Goal: Information Seeking & Learning: Learn about a topic

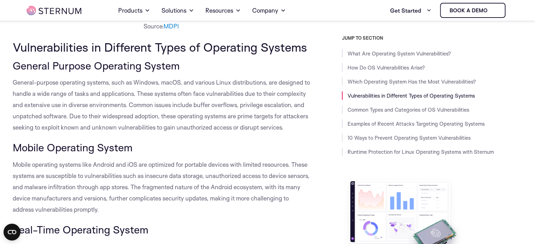
scroll to position [754, 0]
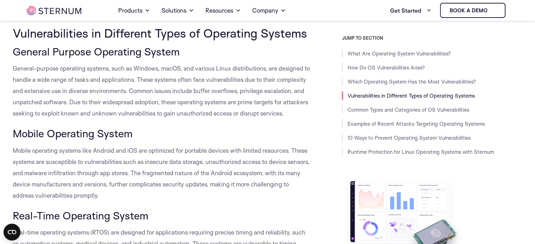
drag, startPoint x: 212, startPoint y: 84, endPoint x: 242, endPoint y: 95, distance: 31.9
click at [222, 88] on p "General-purpose operating systems, such as Windows, macOS, and various Linux di…" at bounding box center [161, 91] width 297 height 56
click at [245, 97] on p "General-purpose operating systems, such as Windows, macOS, and various Linux di…" at bounding box center [161, 91] width 297 height 56
click at [250, 100] on span "General-purpose operating systems, such as Windows, macOS, and various Linux di…" at bounding box center [161, 91] width 297 height 52
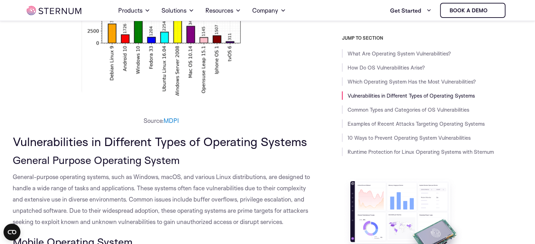
scroll to position [684, 0]
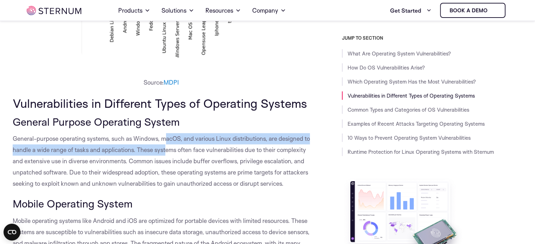
drag, startPoint x: 186, startPoint y: 145, endPoint x: 256, endPoint y: 146, distance: 70.3
click at [202, 145] on p "General-purpose operating systems, such as Windows, macOS, and various Linux di…" at bounding box center [161, 161] width 297 height 56
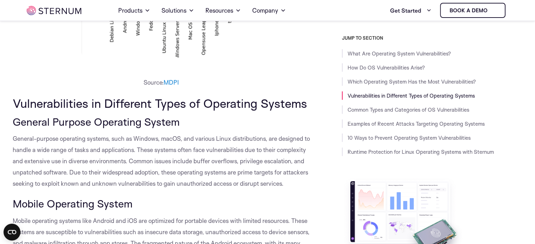
click at [261, 145] on p "General-purpose operating systems, such as Windows, macOS, and various Linux di…" at bounding box center [161, 161] width 297 height 56
click at [197, 149] on span "General-purpose operating systems, such as Windows, macOS, and various Linux di…" at bounding box center [161, 161] width 297 height 52
click at [229, 151] on span "General-purpose operating systems, such as Windows, macOS, and various Linux di…" at bounding box center [161, 161] width 297 height 52
drag, startPoint x: 246, startPoint y: 149, endPoint x: 284, endPoint y: 152, distance: 38.1
click at [247, 149] on span "General-purpose operating systems, such as Windows, macOS, and various Linux di…" at bounding box center [161, 161] width 297 height 52
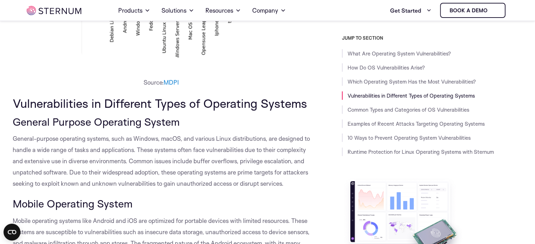
click at [285, 152] on p "General-purpose operating systems, such as Windows, macOS, and various Linux di…" at bounding box center [161, 161] width 297 height 56
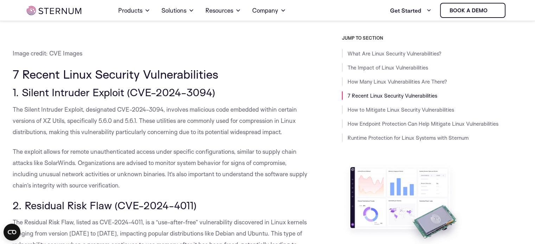
scroll to position [662, 0]
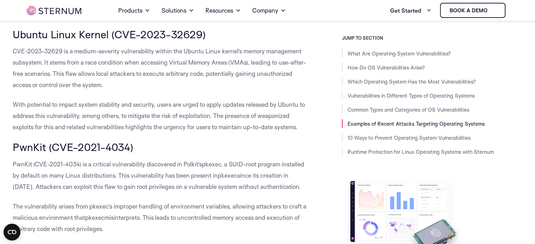
scroll to position [2196, 0]
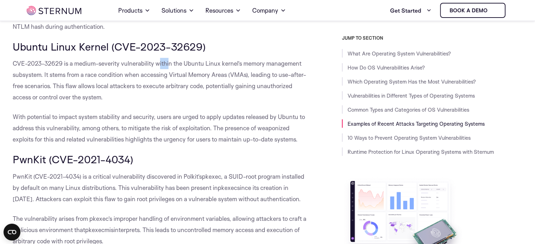
drag, startPoint x: 160, startPoint y: 86, endPoint x: 210, endPoint y: 83, distance: 49.3
click at [194, 85] on span "CVE-2023-32629 is a medium-severity vulnerability within the Ubuntu Linux kerne…" at bounding box center [159, 80] width 293 height 41
click at [259, 88] on span "CVE-2023-32629 is a medium-severity vulnerability within the Ubuntu Linux kerne…" at bounding box center [159, 80] width 293 height 41
drag, startPoint x: 275, startPoint y: 87, endPoint x: 270, endPoint y: 94, distance: 8.5
click at [278, 88] on span "CVE-2023-32629 is a medium-severity vulnerability within the Ubuntu Linux kerne…" at bounding box center [159, 80] width 293 height 41
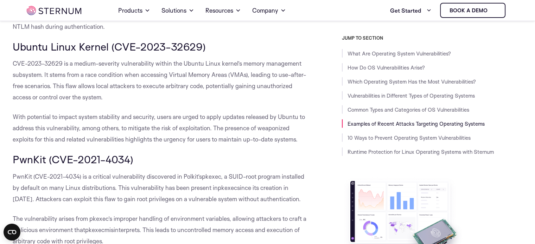
click at [162, 101] on p "CVE-2023-32629 is a medium-severity vulnerability within the Ubuntu Linux kerne…" at bounding box center [161, 80] width 297 height 45
click at [76, 97] on span "CVE-2023-32629 is a medium-severity vulnerability within the Ubuntu Linux kerne…" at bounding box center [159, 80] width 293 height 41
drag, startPoint x: 30, startPoint y: 101, endPoint x: 49, endPoint y: 97, distance: 20.2
click at [30, 101] on p "CVE-2023-32629 is a medium-severity vulnerability within the Ubuntu Linux kerne…" at bounding box center [161, 80] width 297 height 45
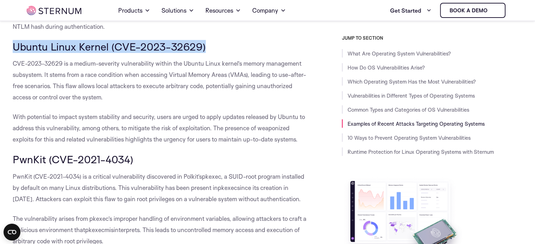
drag, startPoint x: 14, startPoint y: 69, endPoint x: 204, endPoint y: 73, distance: 189.6
click at [203, 53] on span "Ubuntu Linux Kernel (CVE-2023-32629)" at bounding box center [109, 46] width 193 height 13
copy span "Ubuntu Linux Kernel (CVE-2023-32629)"
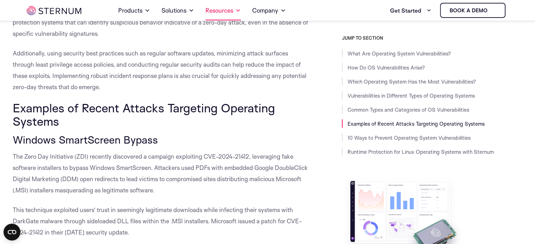
scroll to position [1914, 0]
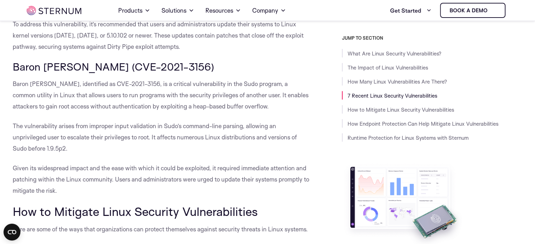
scroll to position [1370, 0]
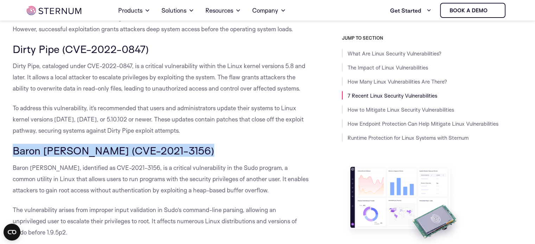
drag, startPoint x: 13, startPoint y: 150, endPoint x: 178, endPoint y: 150, distance: 165.3
click at [198, 148] on h3 "Baron Samedit Sudo (CVE-2021-3156)" at bounding box center [161, 151] width 297 height 12
copy span "Baron Samedit Sudo (CVE-2021-3156)"
